Goal: Find specific page/section: Find specific page/section

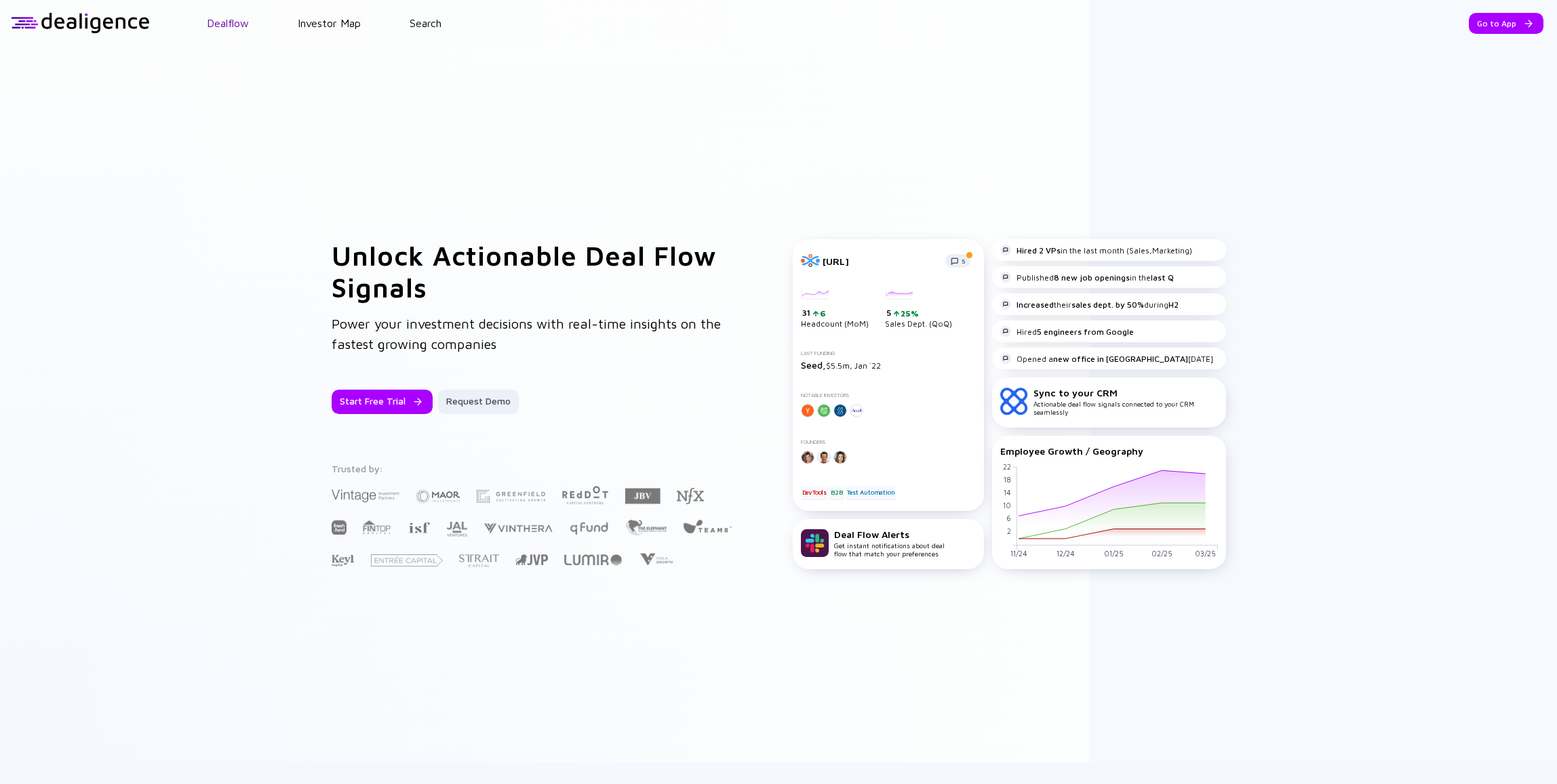
click at [234, 27] on link "Dealflow" at bounding box center [228, 22] width 42 height 12
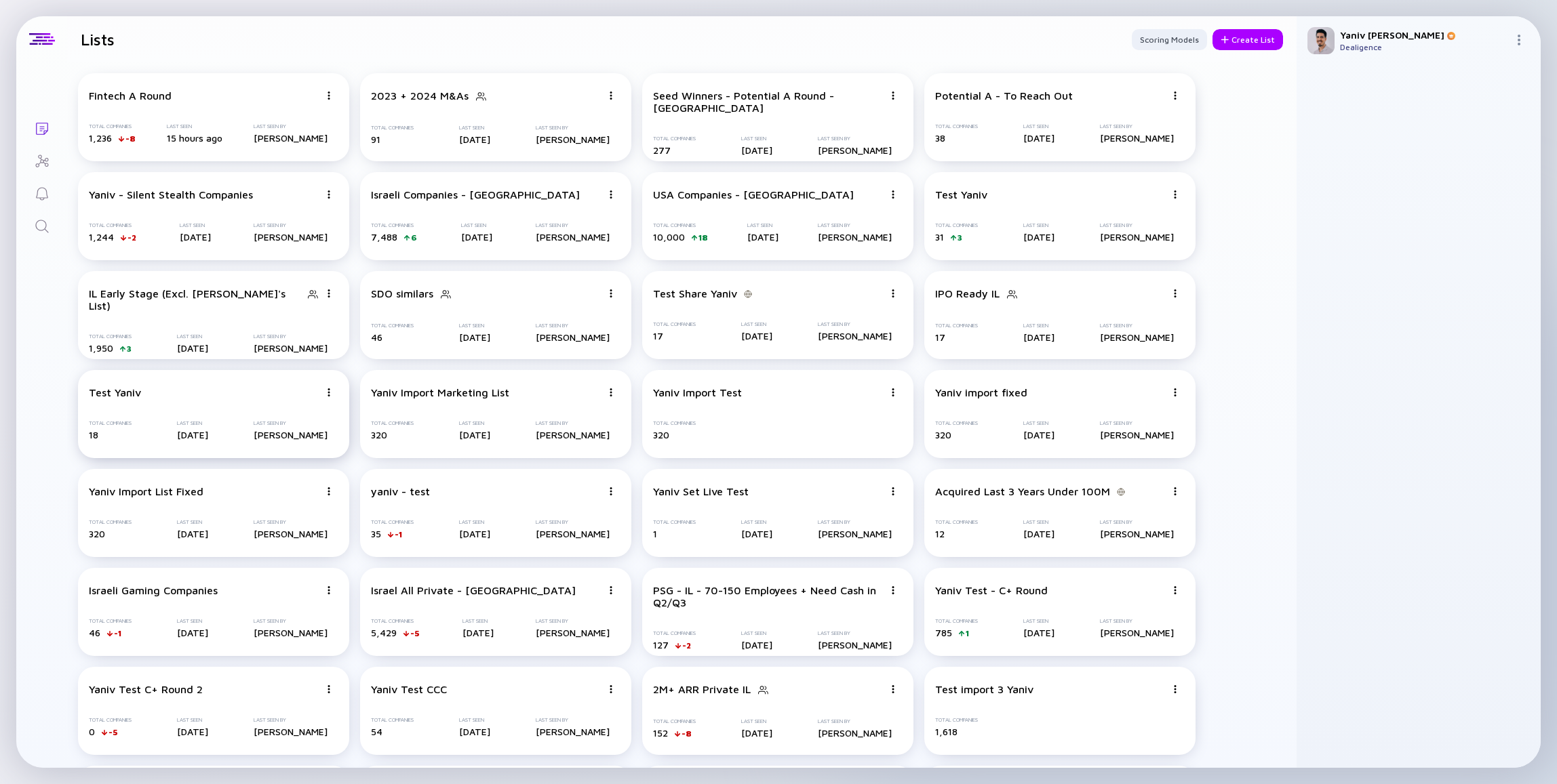
click at [178, 426] on div "Last Seen" at bounding box center [193, 423] width 31 height 6
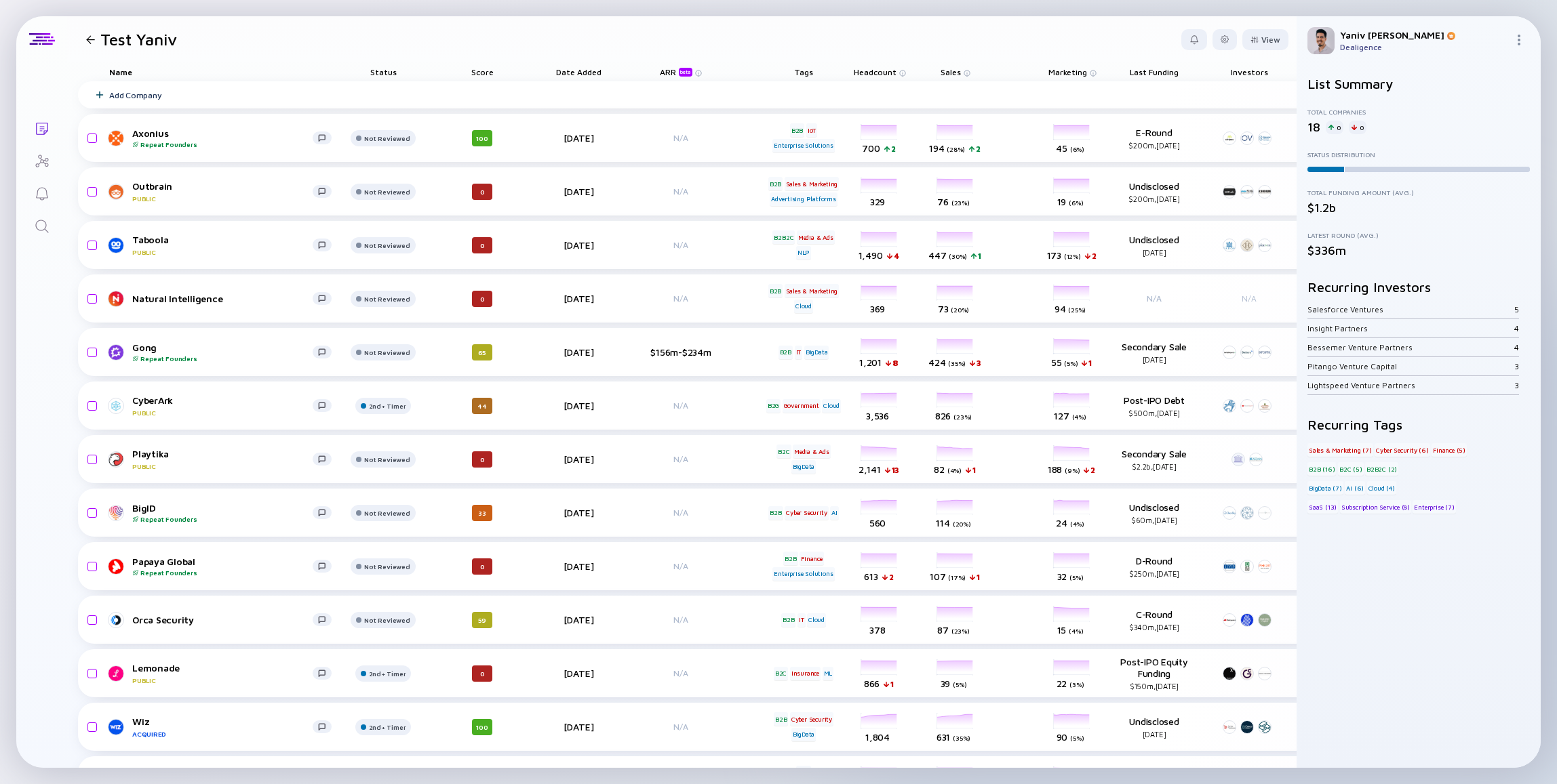
click at [53, 483] on div "Lists Test Yaniv View Name Status Score Date Added ARR beta Tags Headcount Sale…" at bounding box center [778, 392] width 1524 height 752
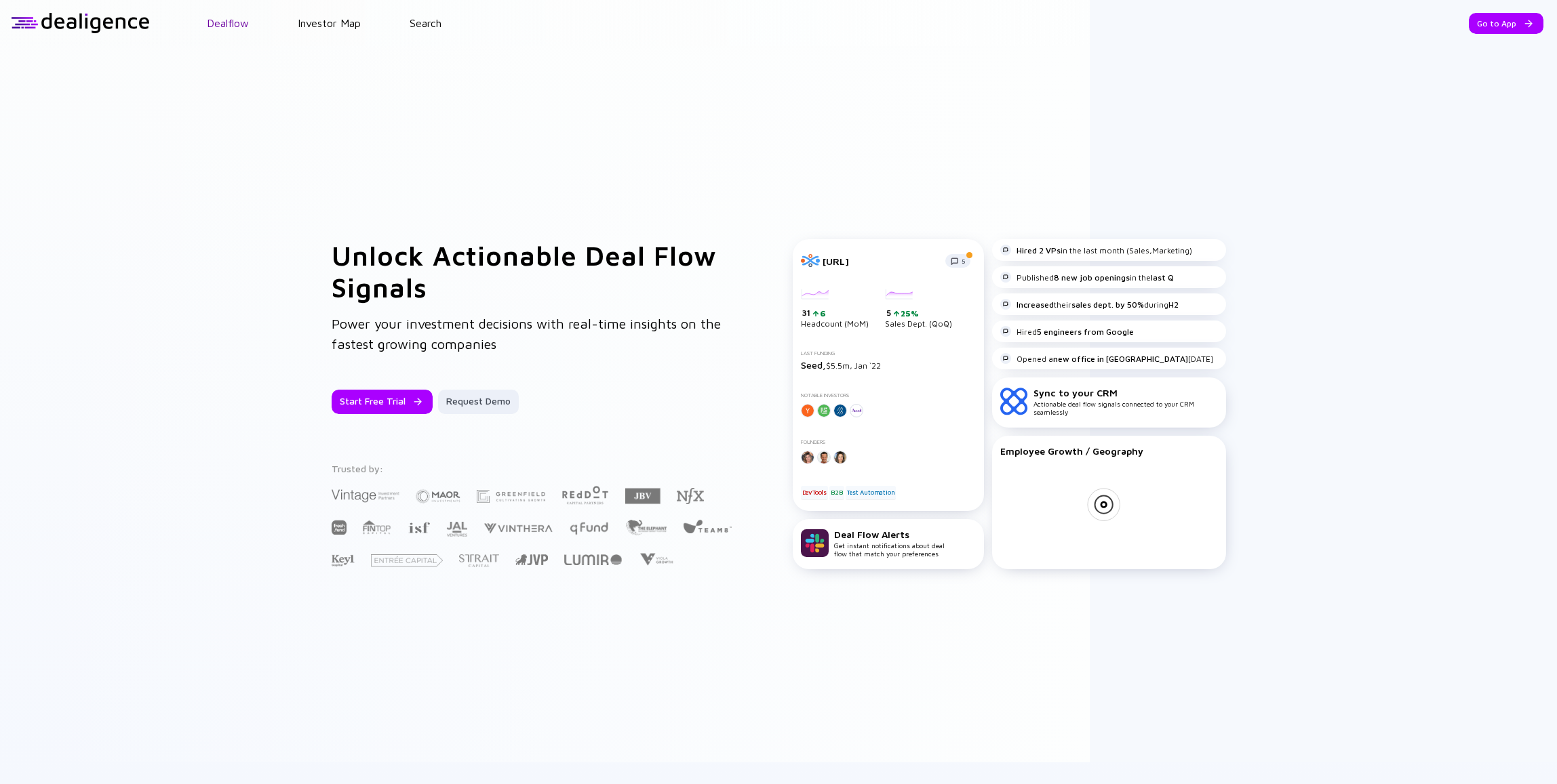
click at [247, 22] on link "Dealflow" at bounding box center [228, 22] width 42 height 12
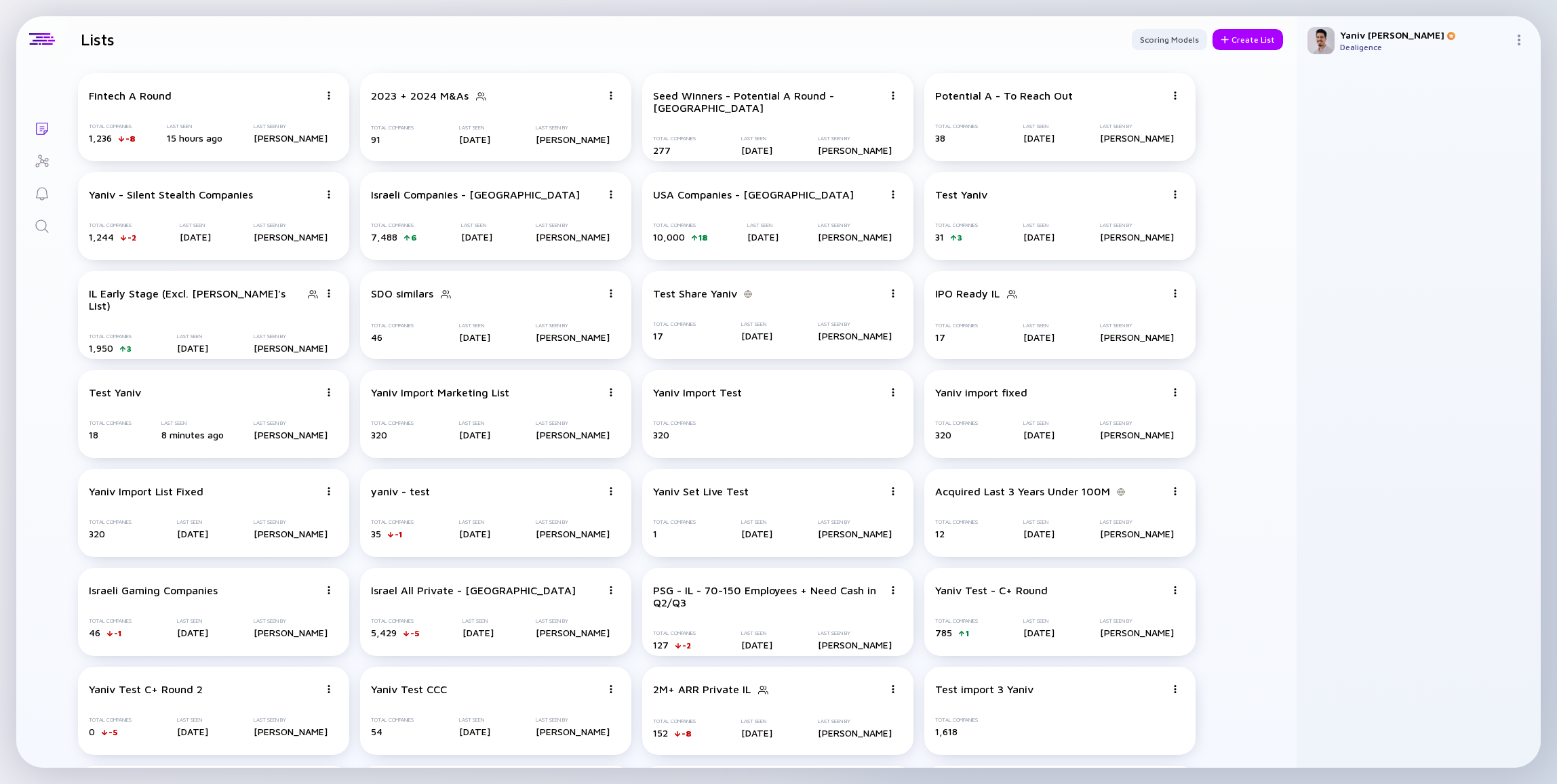
click at [1343, 259] on div at bounding box center [1418, 416] width 223 height 681
